Goal: Task Accomplishment & Management: Manage account settings

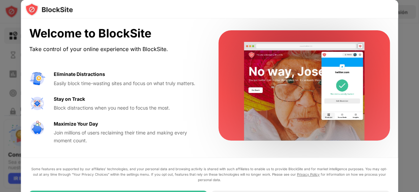
click at [404, 33] on div at bounding box center [209, 96] width 419 height 192
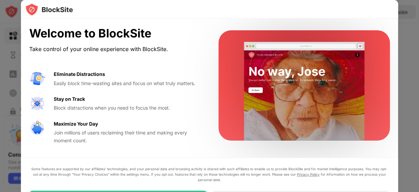
click at [396, 106] on div "Welcome to BlockSite Take control of your online experience with BlockSite. Eli…" at bounding box center [209, 85] width 377 height 134
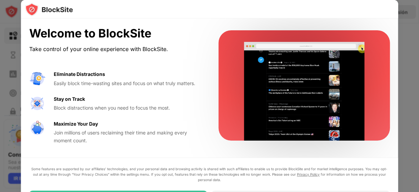
click at [409, 131] on div at bounding box center [209, 96] width 419 height 192
